Goal: Use online tool/utility: Utilize a website feature to perform a specific function

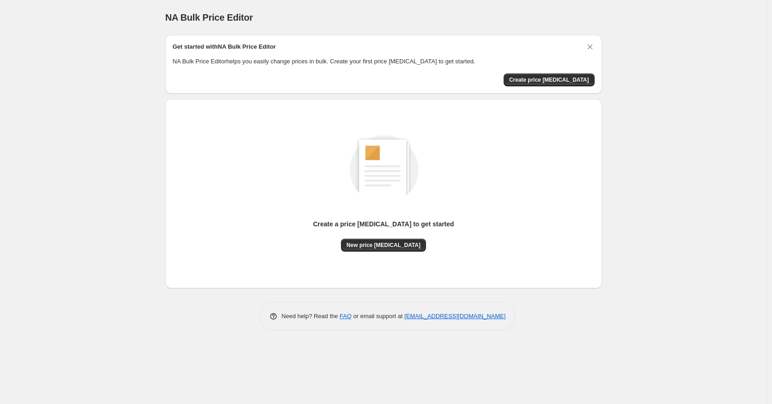
click at [454, 68] on div "Get started with NA Bulk Price Editor NA Bulk Price Editor helps you easily cha…" at bounding box center [384, 64] width 422 height 44
click at [565, 82] on span "Create price [MEDICAL_DATA]" at bounding box center [549, 79] width 80 height 7
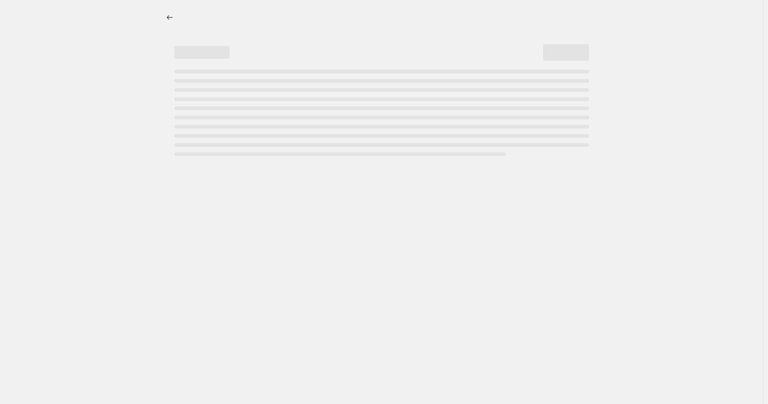
select select "percentage"
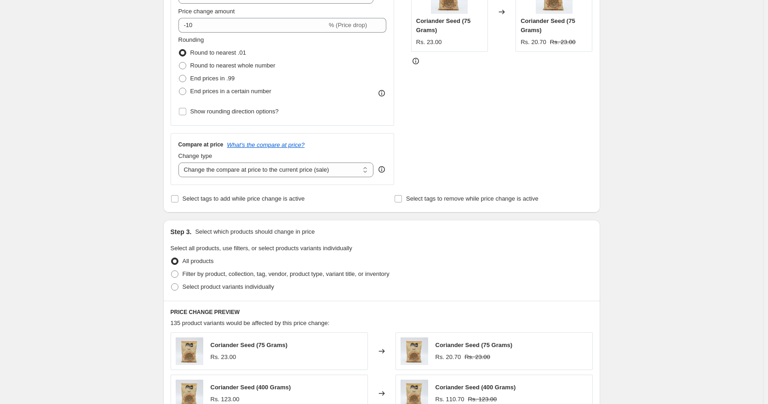
scroll to position [183, 0]
